Goal: Transaction & Acquisition: Download file/media

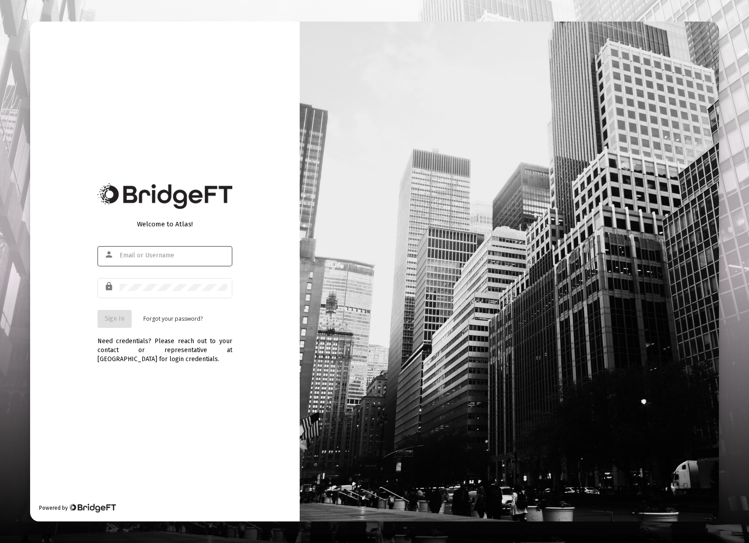
type input "[EMAIL_ADDRESS][DOMAIN_NAME]"
click at [121, 322] on span "Sign In" at bounding box center [115, 319] width 20 height 8
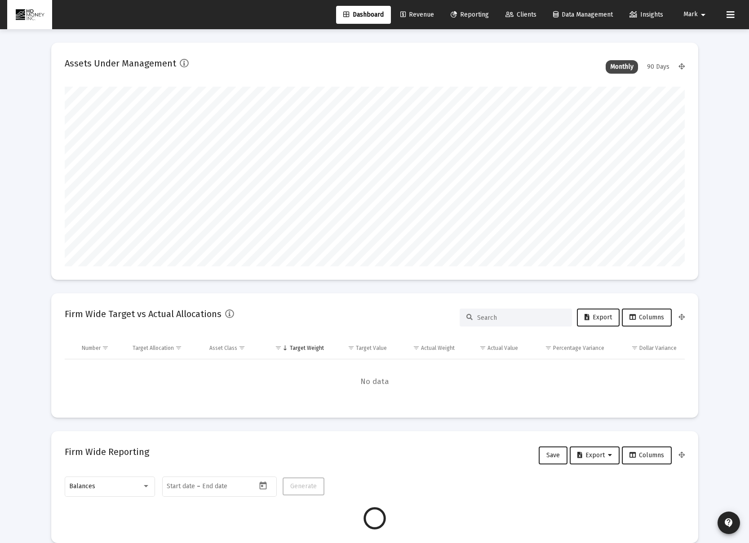
scroll to position [180, 334]
click at [469, 18] on span "Reporting" at bounding box center [470, 15] width 38 height 8
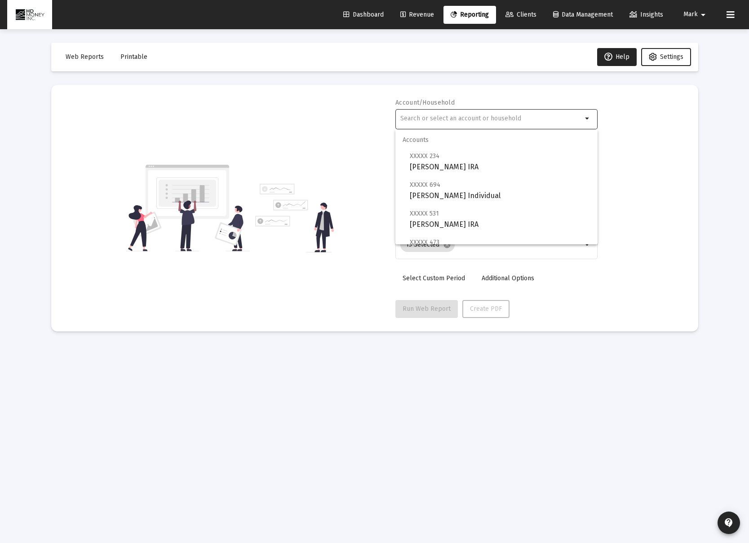
click at [437, 121] on input "text" at bounding box center [491, 118] width 182 height 7
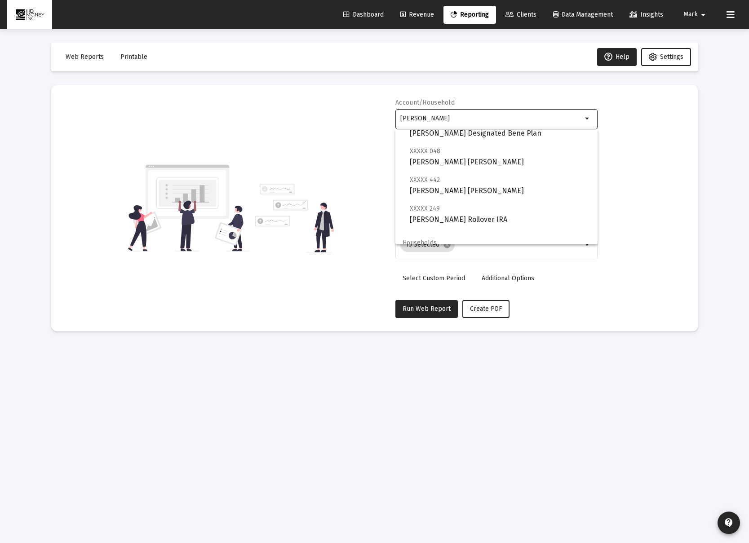
scroll to position [65, 0]
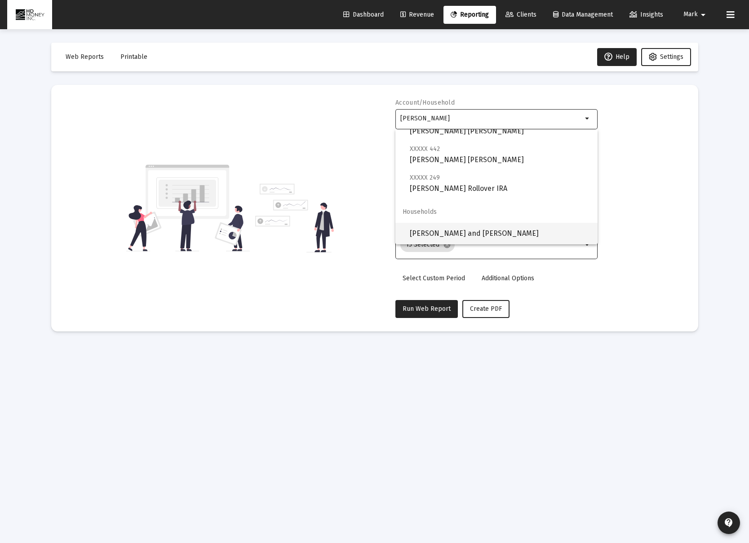
click at [466, 233] on span "[PERSON_NAME] and [PERSON_NAME]" at bounding box center [500, 234] width 181 height 22
type input "[PERSON_NAME] and [PERSON_NAME]"
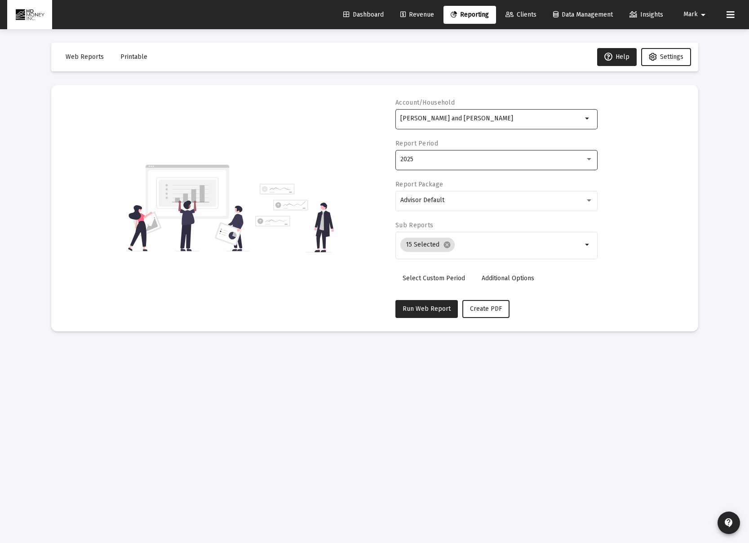
click at [474, 164] on div "2025" at bounding box center [496, 159] width 193 height 22
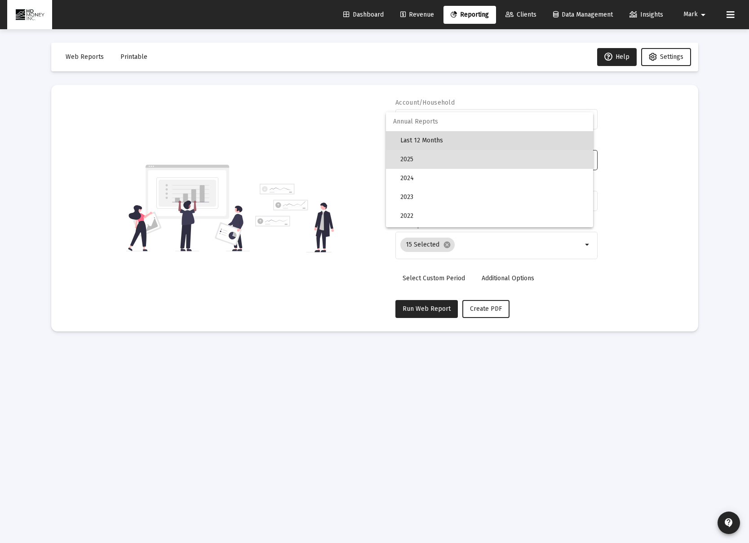
click at [468, 138] on span "Last 12 Months" at bounding box center [493, 140] width 186 height 19
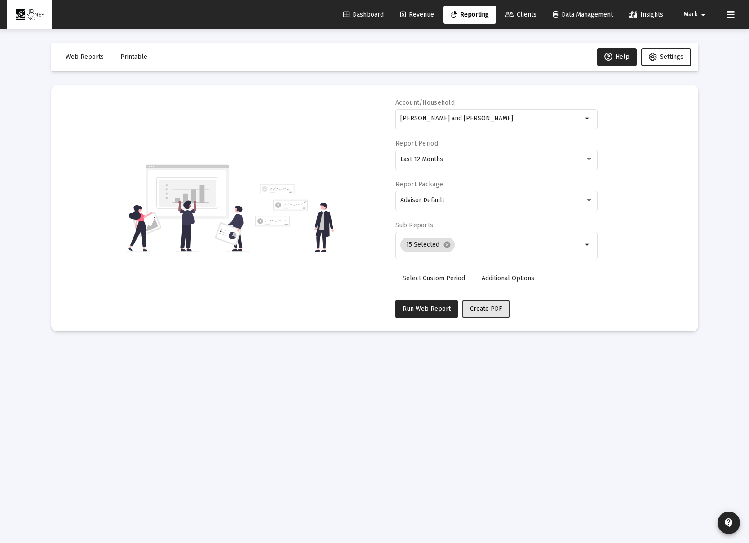
click at [492, 313] on button "Create PDF" at bounding box center [485, 309] width 47 height 18
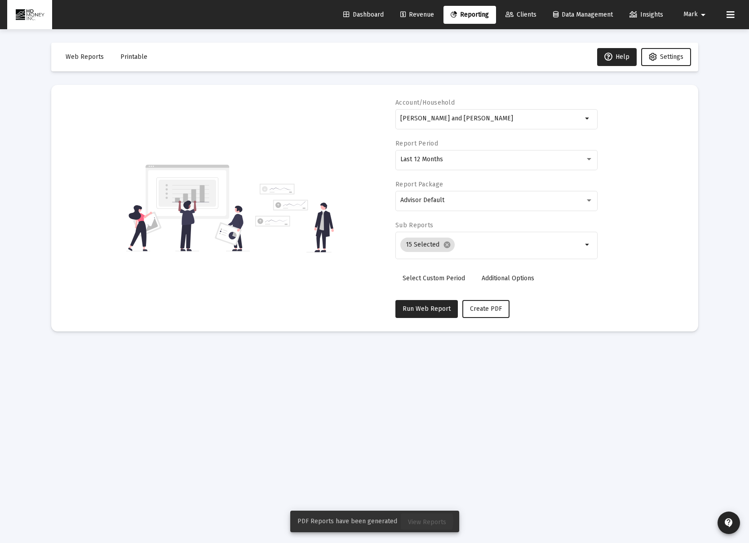
click at [419, 521] on span "View Reports" at bounding box center [427, 522] width 38 height 8
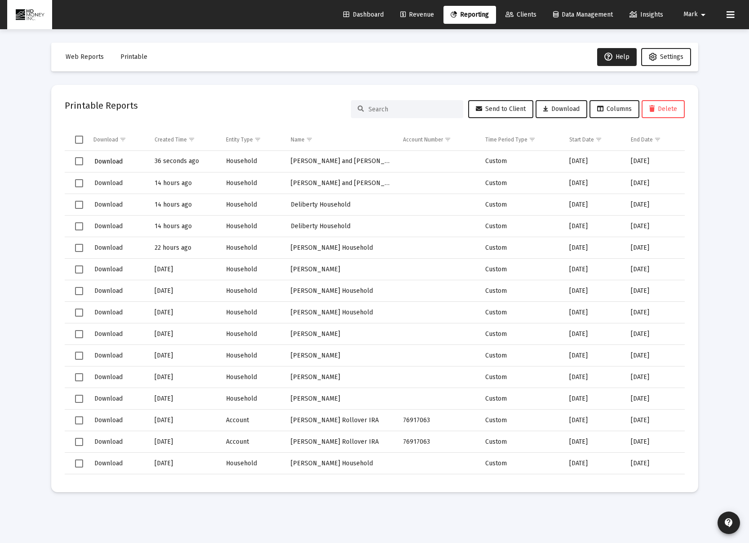
click at [120, 162] on span "Download" at bounding box center [108, 162] width 28 height 8
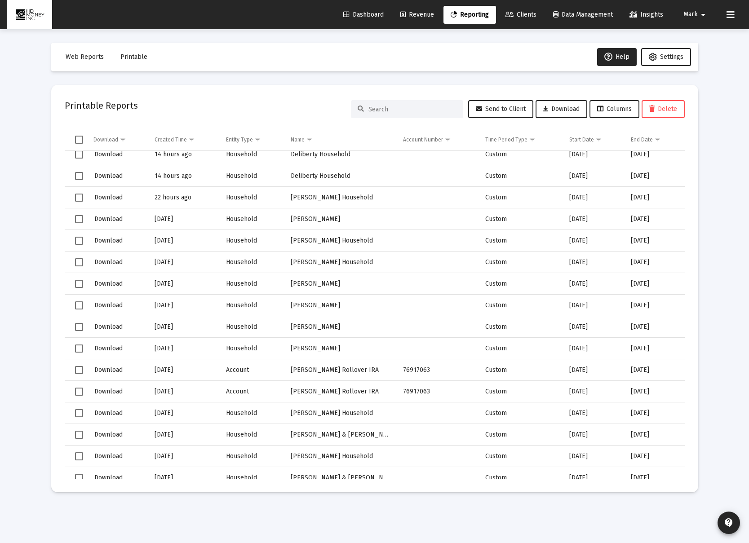
scroll to position [74, 0]
